Goal: Task Accomplishment & Management: Use online tool/utility

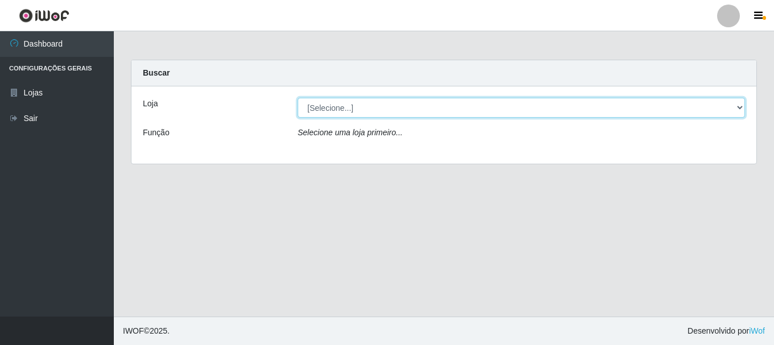
click at [734, 106] on select "[Selecione...] Iskisita Atakado - Centro de Distribuição" at bounding box center [521, 108] width 447 height 20
select select "425"
click at [298, 98] on select "[Selecione...] Iskisita Atakado - Centro de Distribuição" at bounding box center [521, 108] width 447 height 20
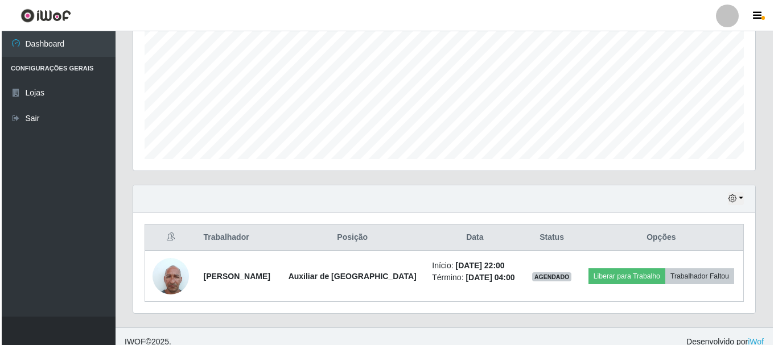
scroll to position [258, 0]
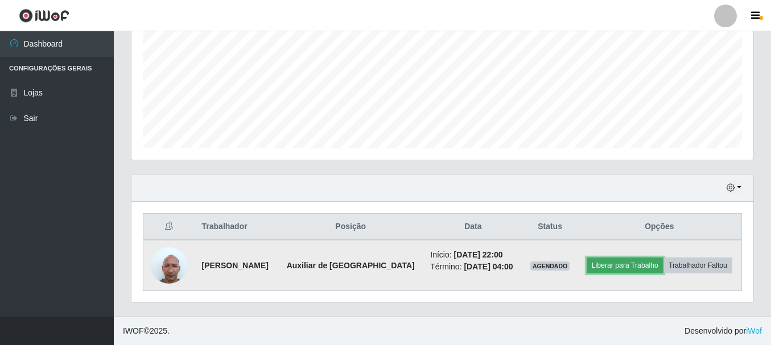
click at [620, 266] on button "Liberar para Trabalho" at bounding box center [625, 266] width 77 height 16
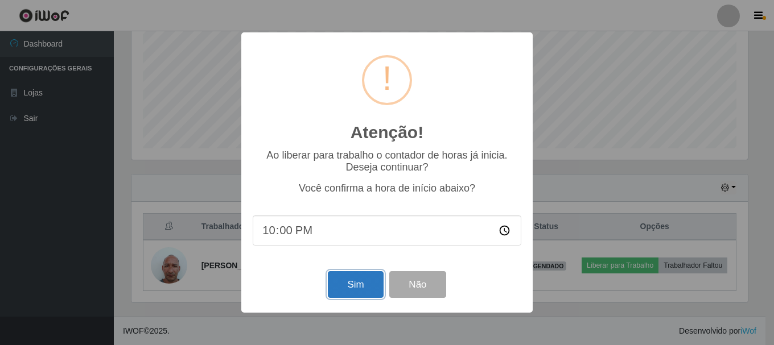
click at [351, 281] on button "Sim" at bounding box center [355, 284] width 55 height 27
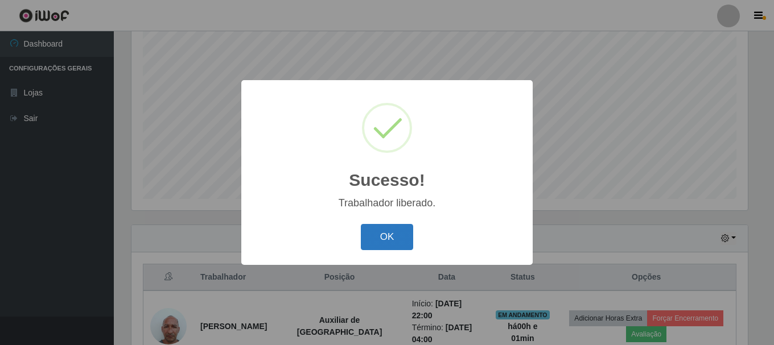
click at [388, 238] on button "OK" at bounding box center [387, 237] width 53 height 27
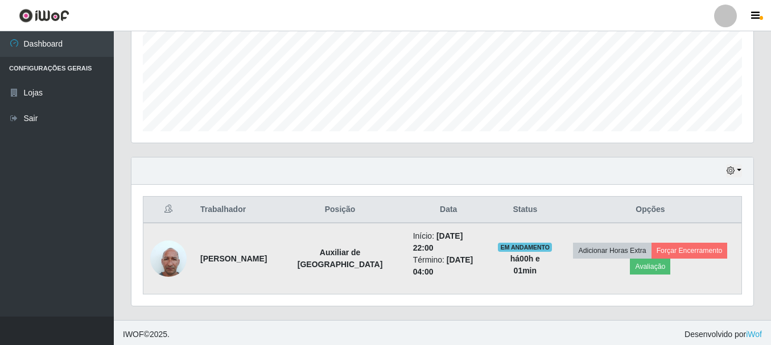
scroll to position [279, 0]
